Goal: Participate in discussion: Engage in conversation with other users on a specific topic

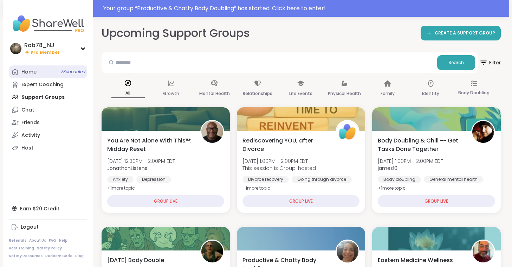
click at [68, 72] on span "7 Scheduled" at bounding box center [73, 72] width 25 height 6
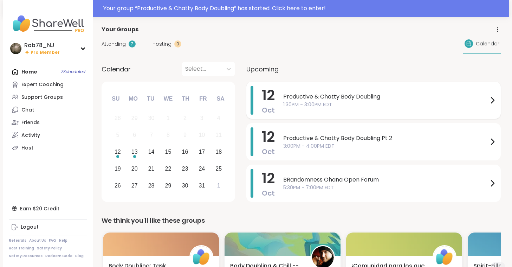
click at [320, 110] on div "Productive & Chatty Body Doubling 1:30PM - 3:00PM EDT" at bounding box center [389, 100] width 213 height 29
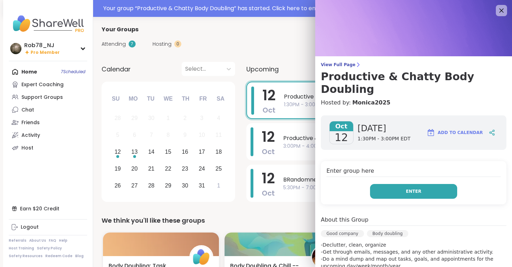
click at [412, 188] on span "Enter" at bounding box center [413, 191] width 15 height 6
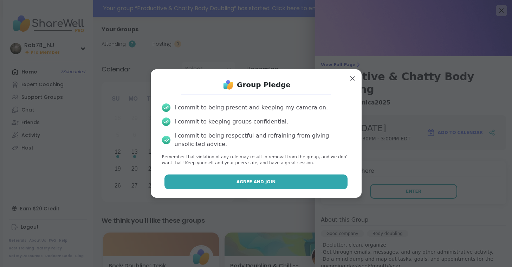
click at [260, 179] on span "Agree and Join" at bounding box center [256, 182] width 39 height 6
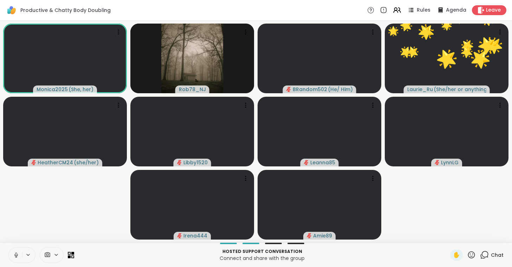
click at [16, 252] on icon at bounding box center [16, 255] width 6 height 6
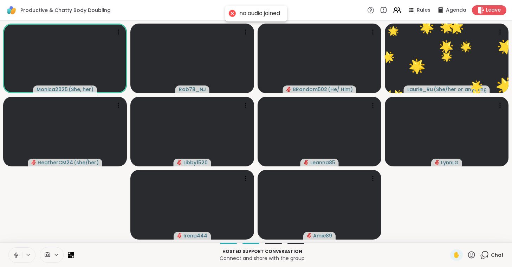
click at [16, 252] on icon at bounding box center [16, 255] width 6 height 6
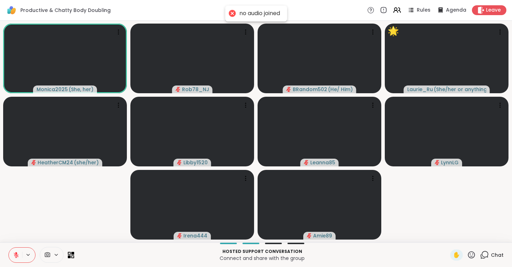
click at [55, 251] on div at bounding box center [52, 255] width 24 height 16
click at [58, 226] on div "ManyCam Virtual Webcam" at bounding box center [64, 229] width 75 height 8
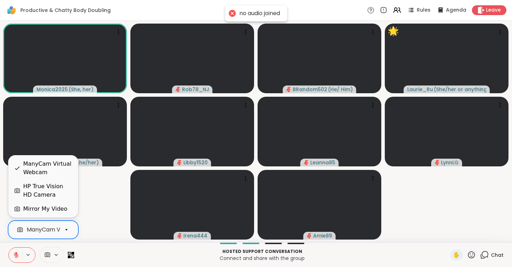
scroll to position [0, 31]
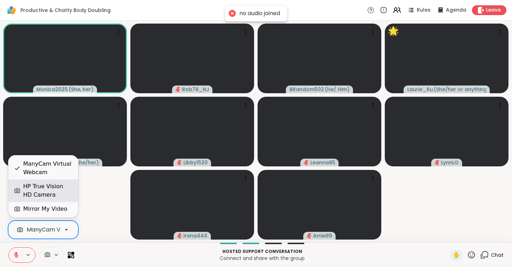
click at [62, 192] on div "HP True Vision HD Camera" at bounding box center [47, 190] width 49 height 17
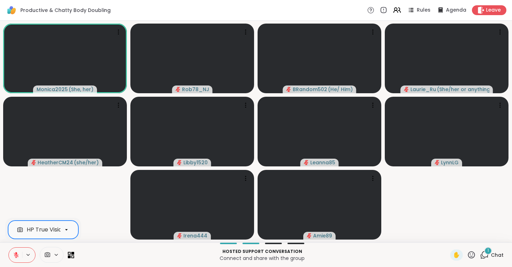
click at [19, 256] on button at bounding box center [15, 254] width 13 height 15
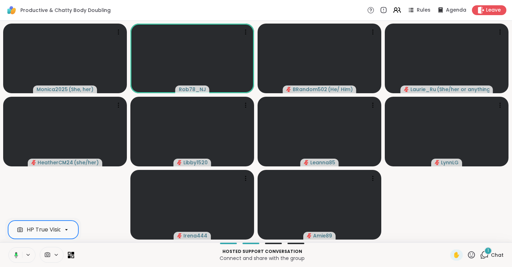
click at [19, 256] on button at bounding box center [15, 254] width 14 height 15
